Goal: Task Accomplishment & Management: Manage account settings

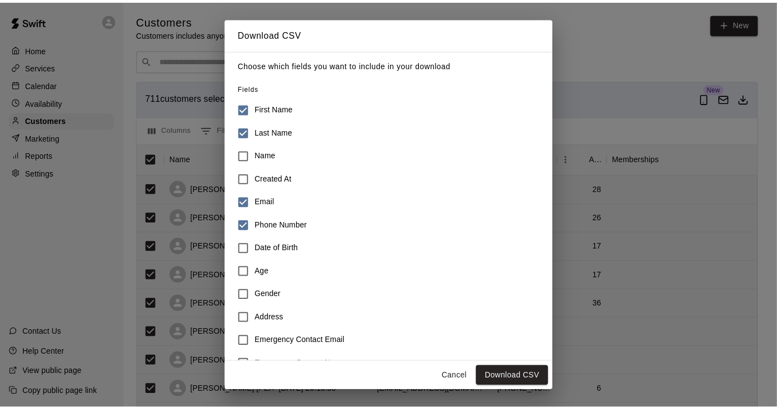
scroll to position [139, 0]
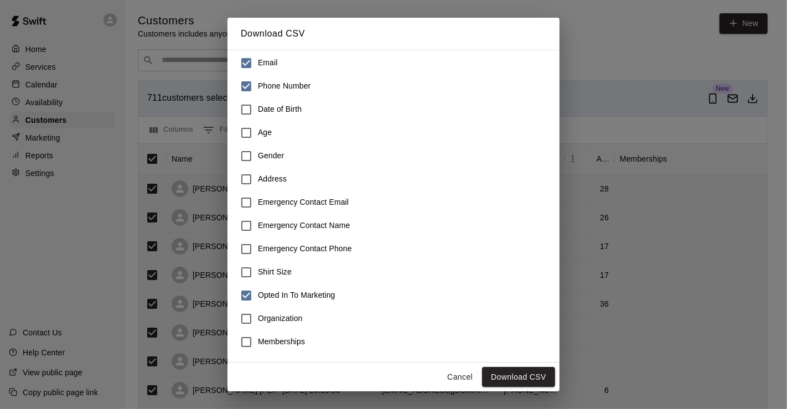
click at [463, 377] on button "Cancel" at bounding box center [459, 377] width 35 height 20
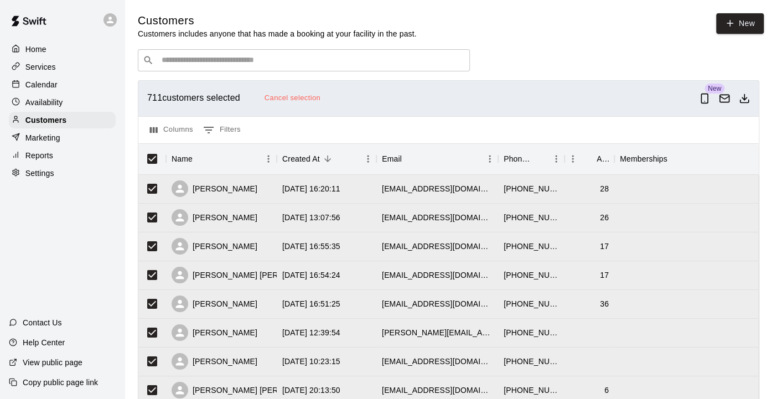
click at [38, 48] on p "Home" at bounding box center [35, 49] width 21 height 11
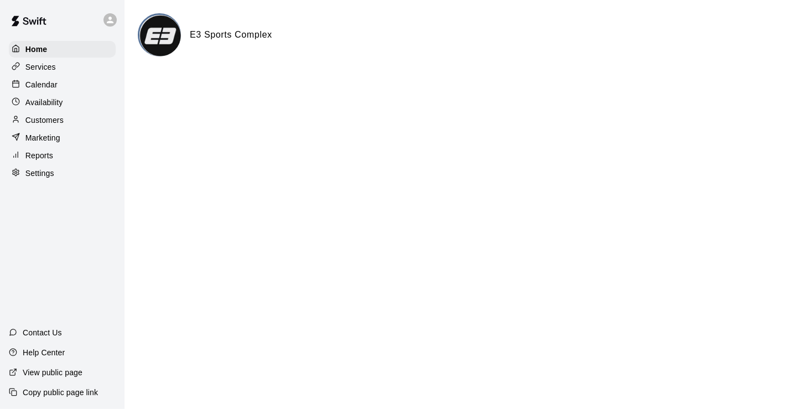
click at [47, 118] on p "Customers" at bounding box center [44, 120] width 38 height 11
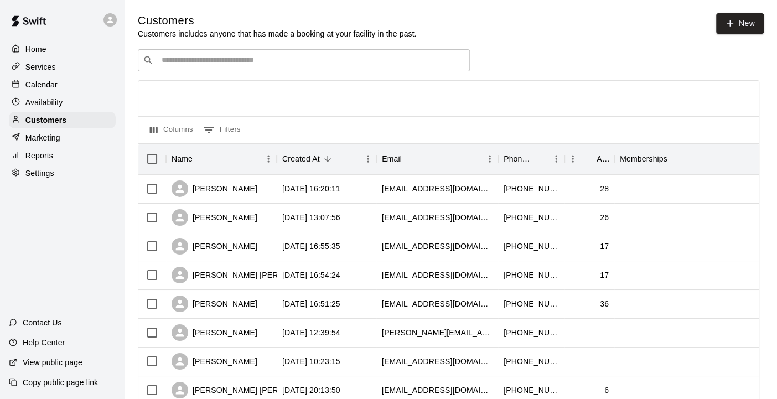
click at [193, 60] on input "Search customers by name or email" at bounding box center [311, 60] width 307 height 11
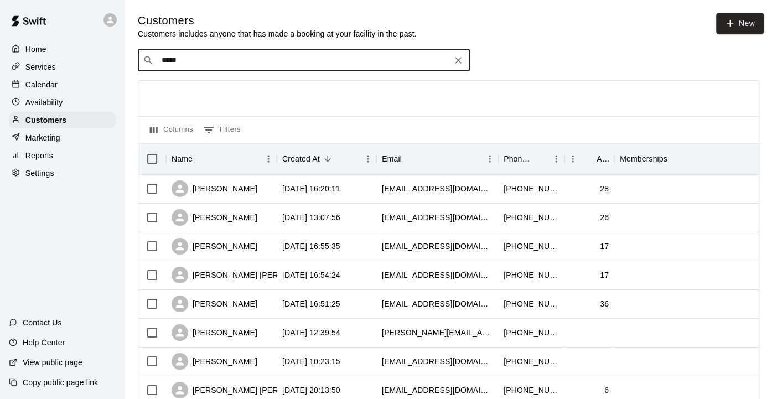
type input "*****"
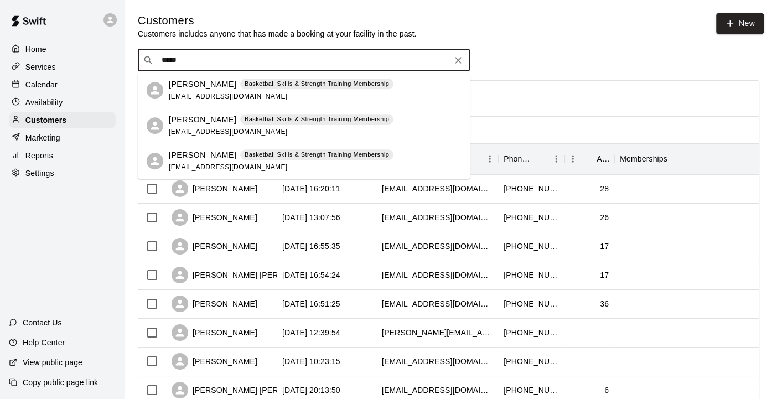
click at [193, 85] on p "[PERSON_NAME]" at bounding box center [203, 85] width 68 height 12
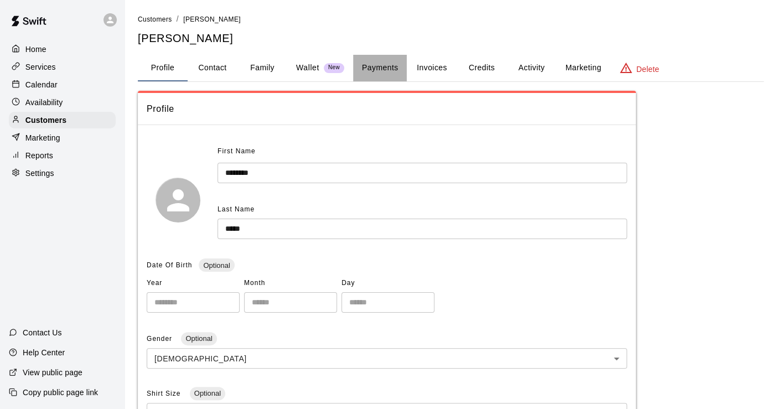
click at [388, 72] on button "Payments" at bounding box center [380, 68] width 54 height 27
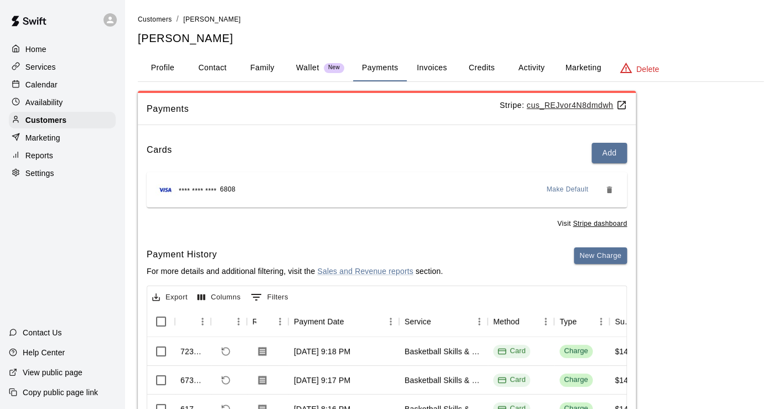
click at [541, 65] on button "Activity" at bounding box center [532, 68] width 50 height 27
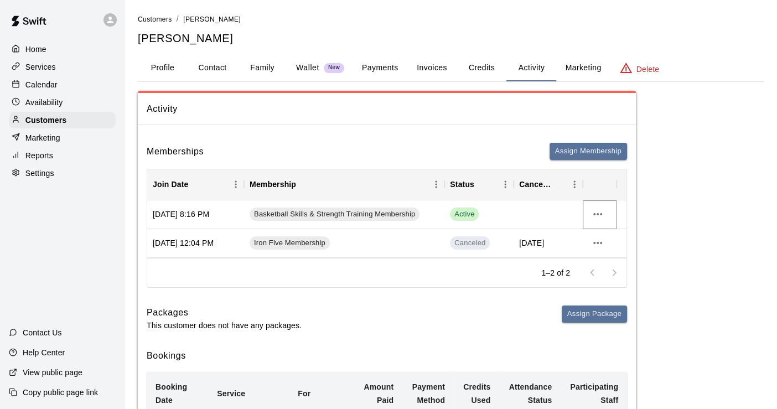
click at [598, 214] on icon "more actions" at bounding box center [597, 214] width 13 height 13
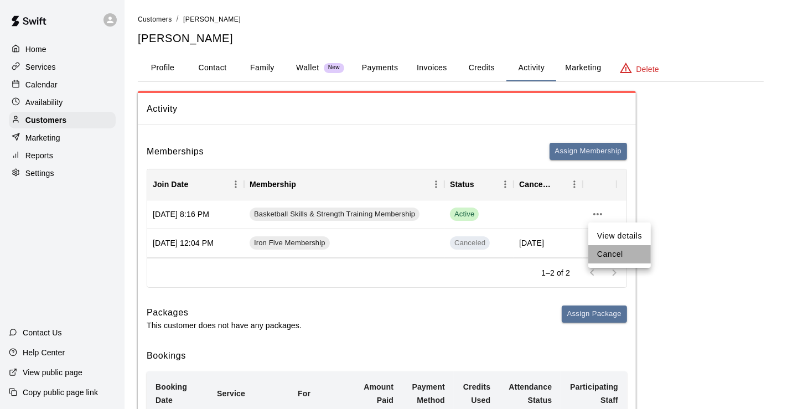
click at [614, 252] on li "Cancel" at bounding box center [620, 254] width 63 height 18
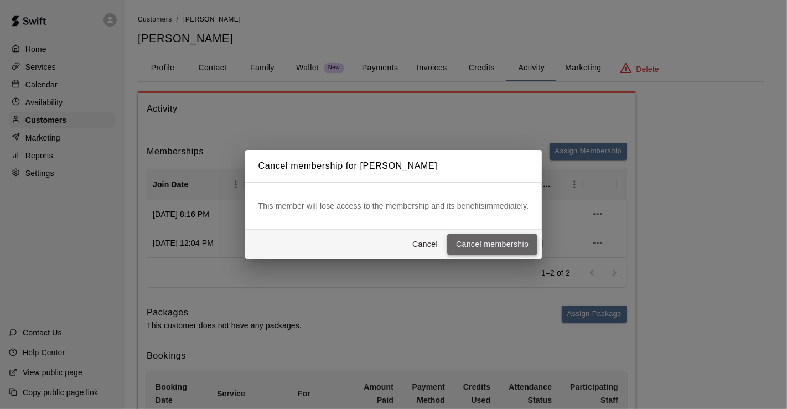
click at [493, 249] on button "Cancel membership" at bounding box center [492, 244] width 90 height 20
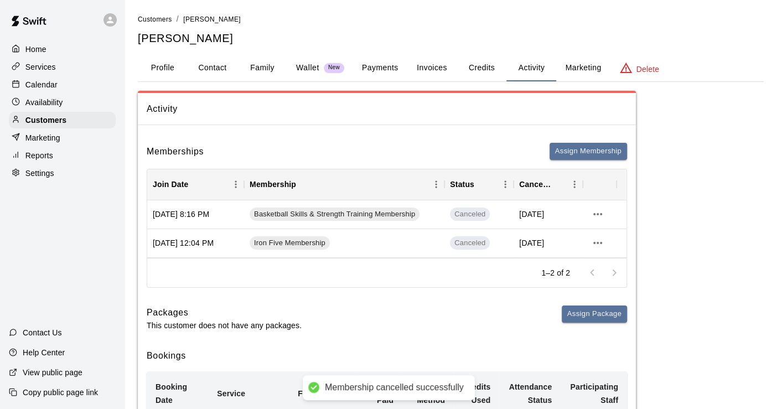
click at [382, 66] on button "Payments" at bounding box center [380, 68] width 54 height 27
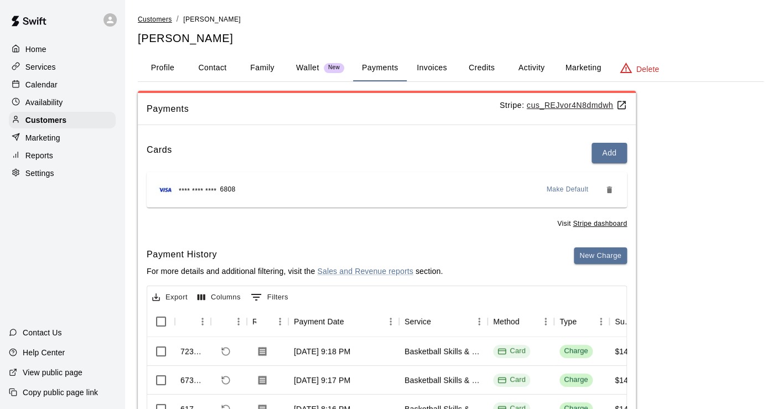
click at [169, 16] on span "Customers" at bounding box center [155, 20] width 34 height 8
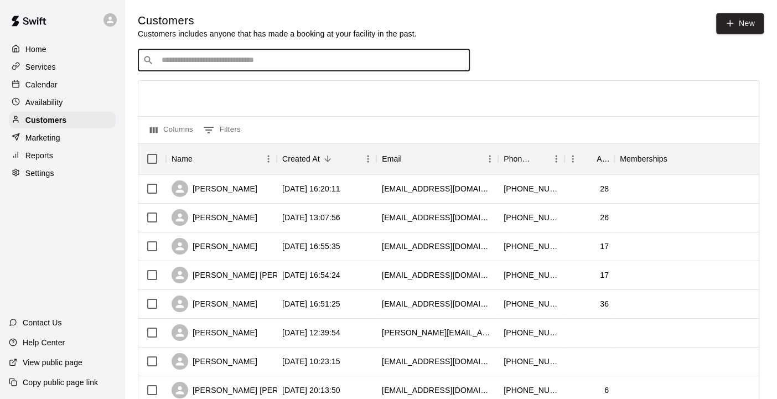
click at [229, 65] on input "Search customers by name or email" at bounding box center [311, 60] width 307 height 11
type input "*****"
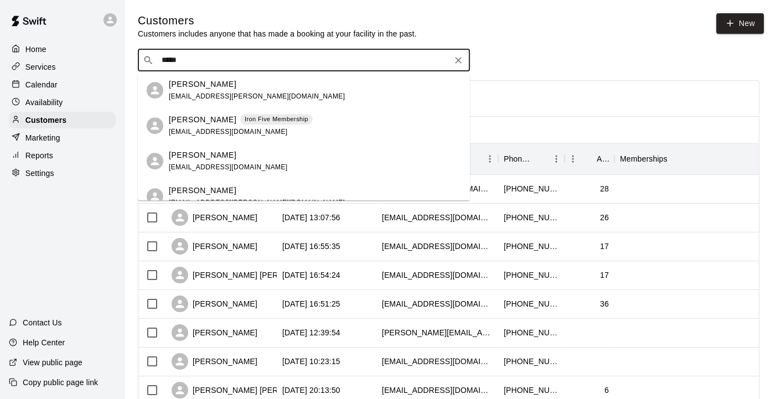
click at [219, 126] on div "[PERSON_NAME] Iron Five Membership [EMAIL_ADDRESS][DOMAIN_NAME]" at bounding box center [241, 126] width 144 height 24
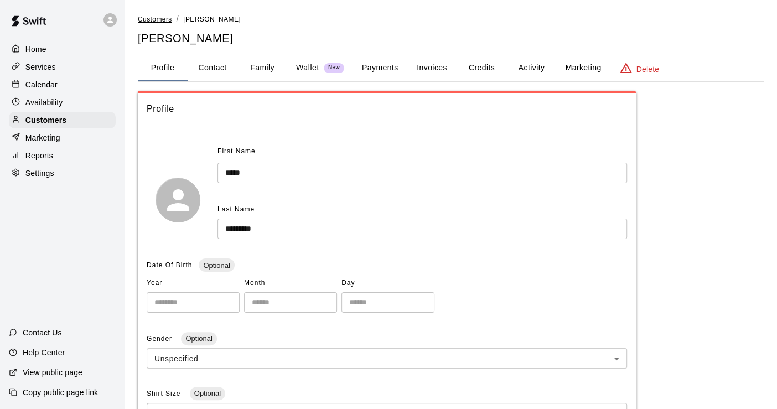
click at [153, 20] on span "Customers" at bounding box center [155, 20] width 34 height 8
